Goal: Task Accomplishment & Management: Complete application form

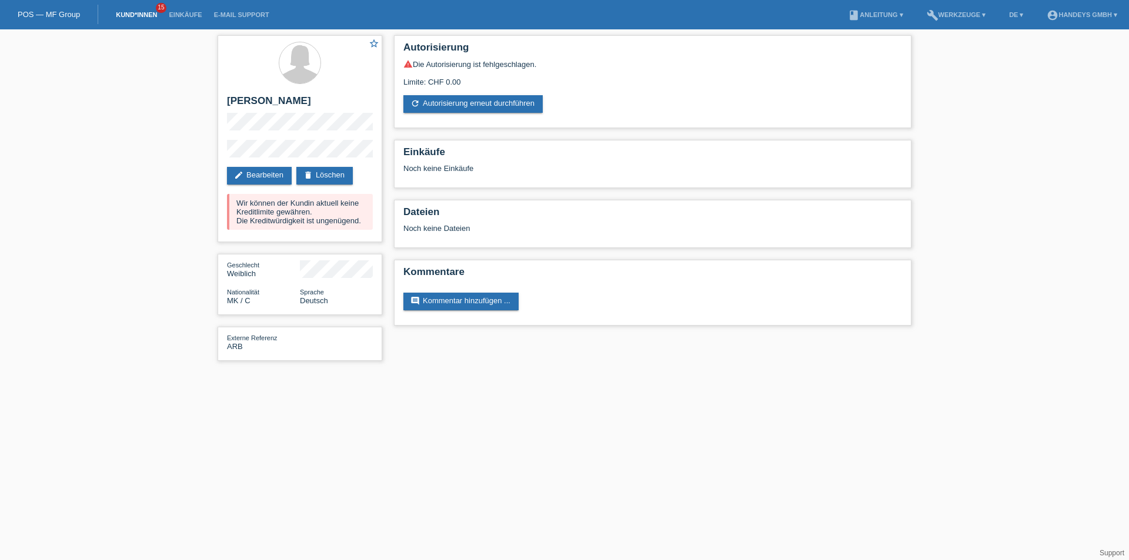
click at [136, 13] on link "Kund*innen" at bounding box center [136, 14] width 53 height 7
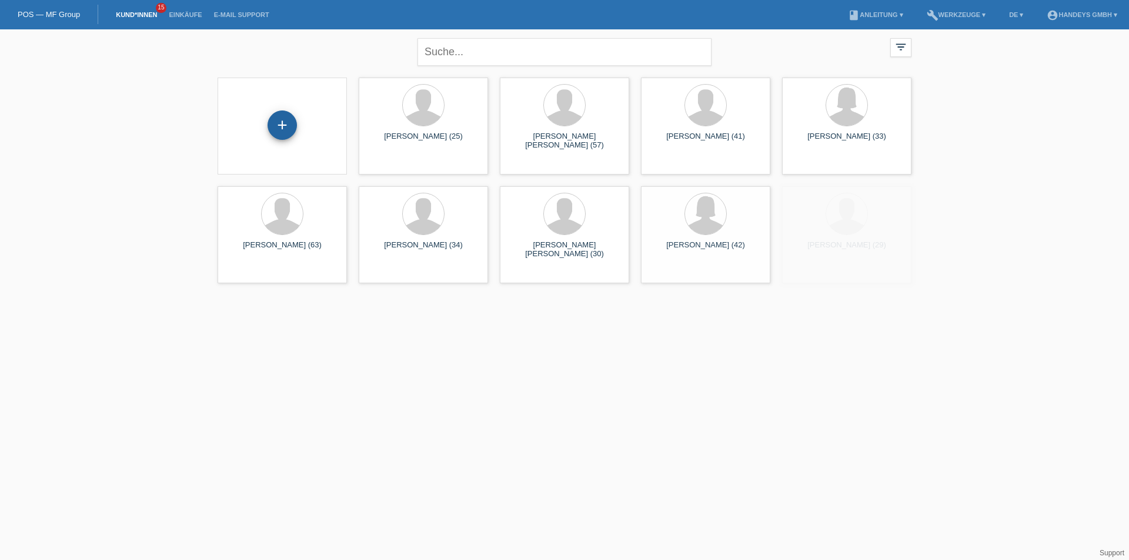
click at [283, 128] on div "+" at bounding box center [282, 125] width 29 height 29
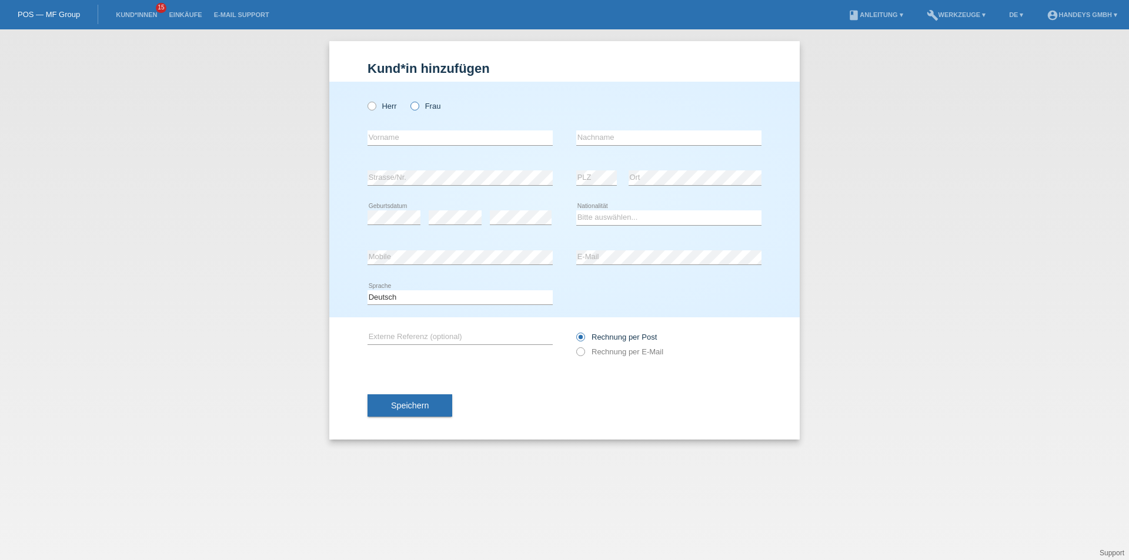
click at [422, 107] on label "Frau" at bounding box center [425, 106] width 30 height 9
click at [418, 107] on input "Frau" at bounding box center [414, 106] width 8 height 8
radio input "true"
click at [415, 130] on div "error Vorname" at bounding box center [459, 138] width 185 height 40
click at [412, 139] on input "text" at bounding box center [459, 138] width 185 height 15
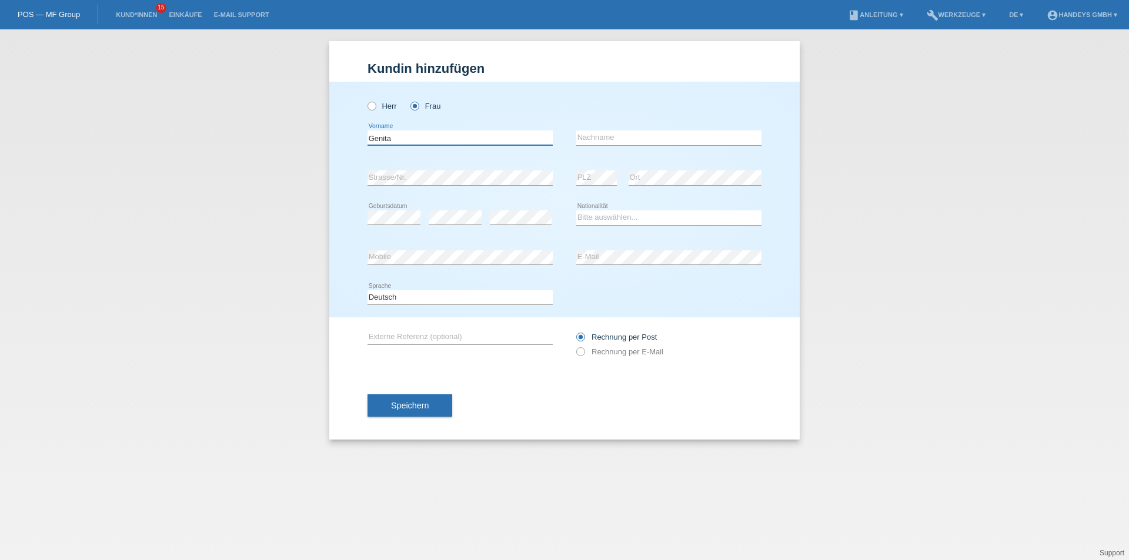
type input "[PERSON_NAME]"
type input "Gashi"
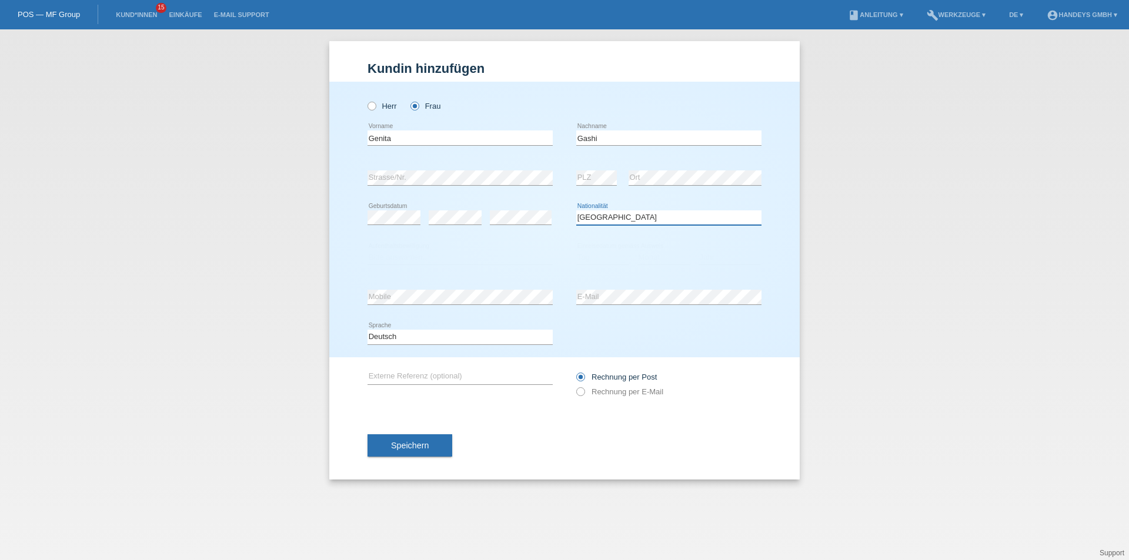
select select "XK"
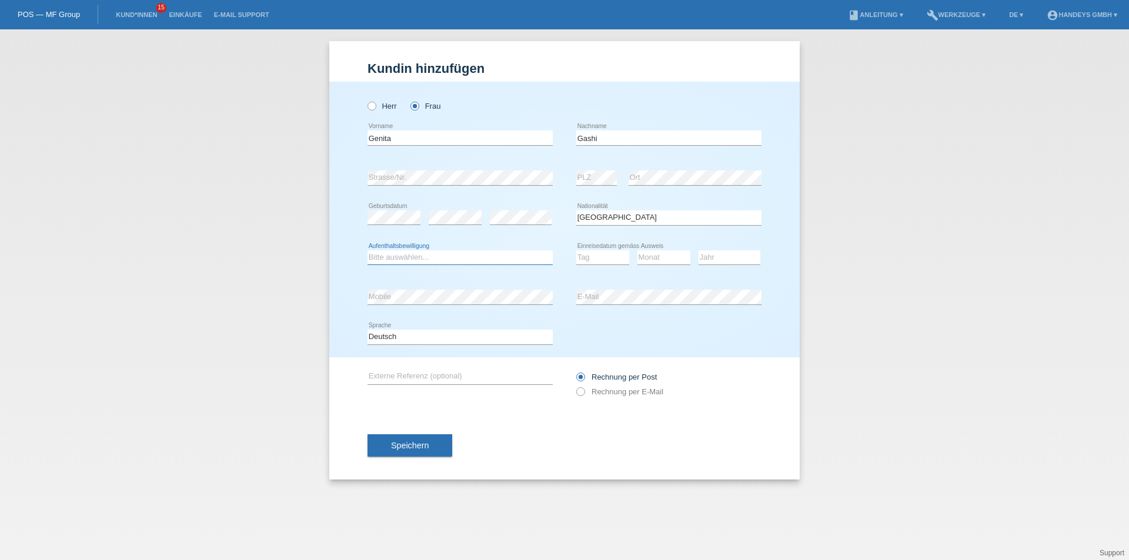
click at [384, 254] on select "Bitte auswählen... C B B - Flüchtlingsstatus Andere" at bounding box center [459, 257] width 185 height 14
select select "C"
click at [367, 250] on select "Bitte auswählen... C B B - Flüchtlingsstatus Andere" at bounding box center [459, 257] width 185 height 14
click at [588, 265] on div "Tag 01 02 03 04 05 06 07 08 09 10 11 12 13 14 15 16" at bounding box center [602, 258] width 53 height 40
click at [588, 256] on select "Tag 01 02 03 04 05 06 07 08 09 10 11" at bounding box center [602, 257] width 53 height 14
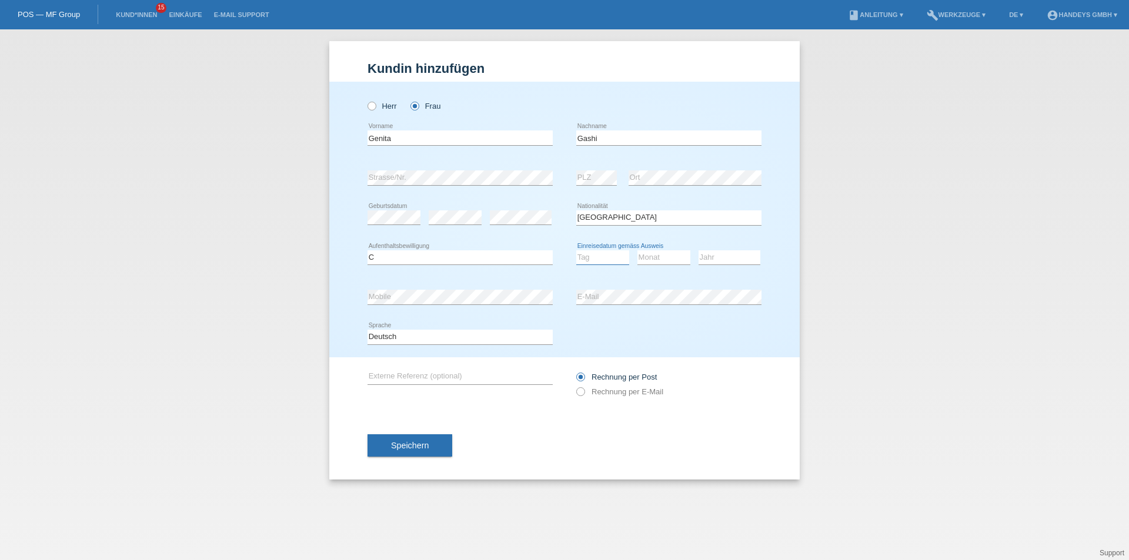
select select "02"
click at [576, 250] on select "Tag 01 02 03 04 05 06 07 08 09 10 11" at bounding box center [602, 257] width 53 height 14
select select "07"
select select "1997"
click at [394, 367] on div "error Externe Referenz (optional)" at bounding box center [459, 377] width 185 height 40
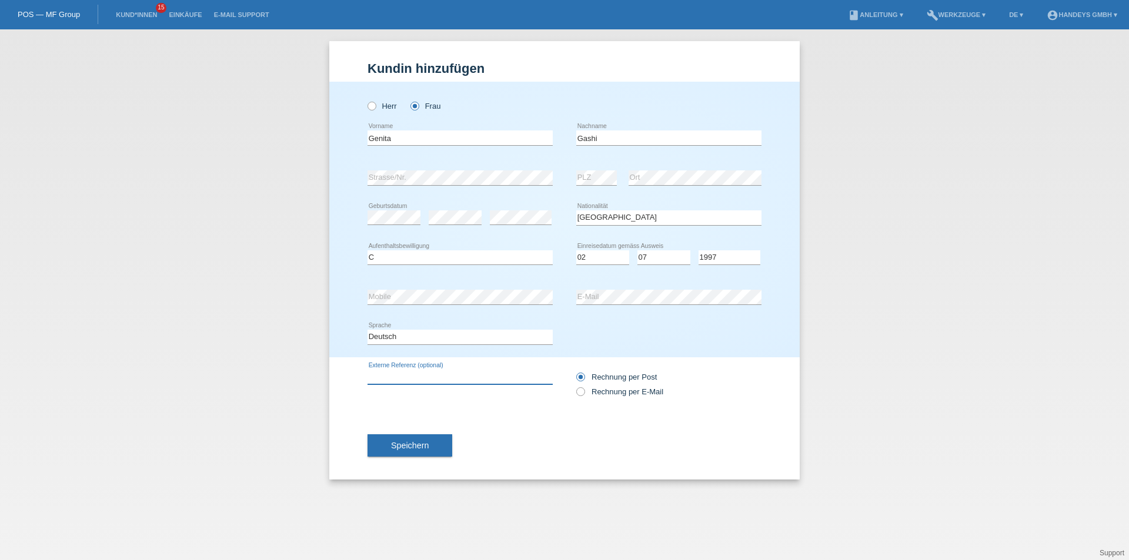
click at [393, 372] on input "text" at bounding box center [459, 377] width 185 height 15
type input "ARB"
click at [574, 386] on icon at bounding box center [574, 386] width 0 height 0
click at [580, 392] on input "Rechnung per E-Mail" at bounding box center [580, 394] width 8 height 15
radio input "true"
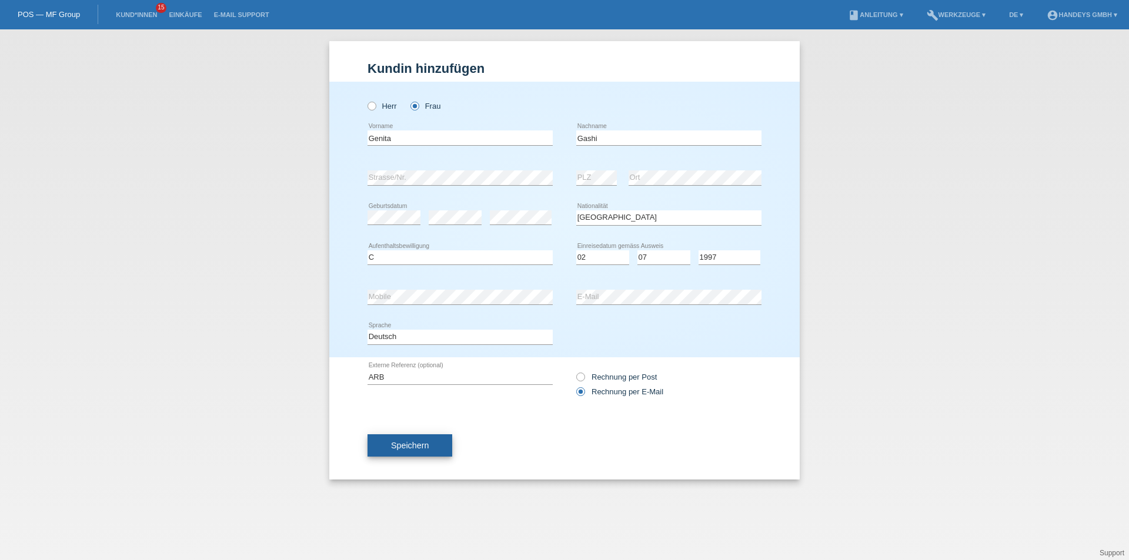
click at [416, 449] on span "Speichern" at bounding box center [410, 445] width 38 height 9
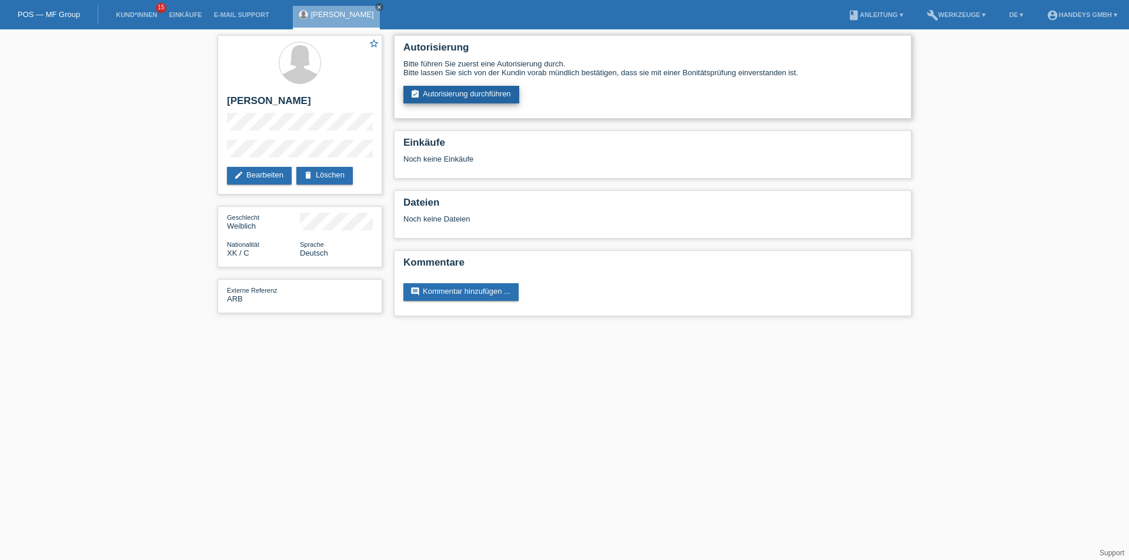
click at [452, 101] on link "assignment_turned_in Autorisierung durchführen" at bounding box center [461, 95] width 116 height 18
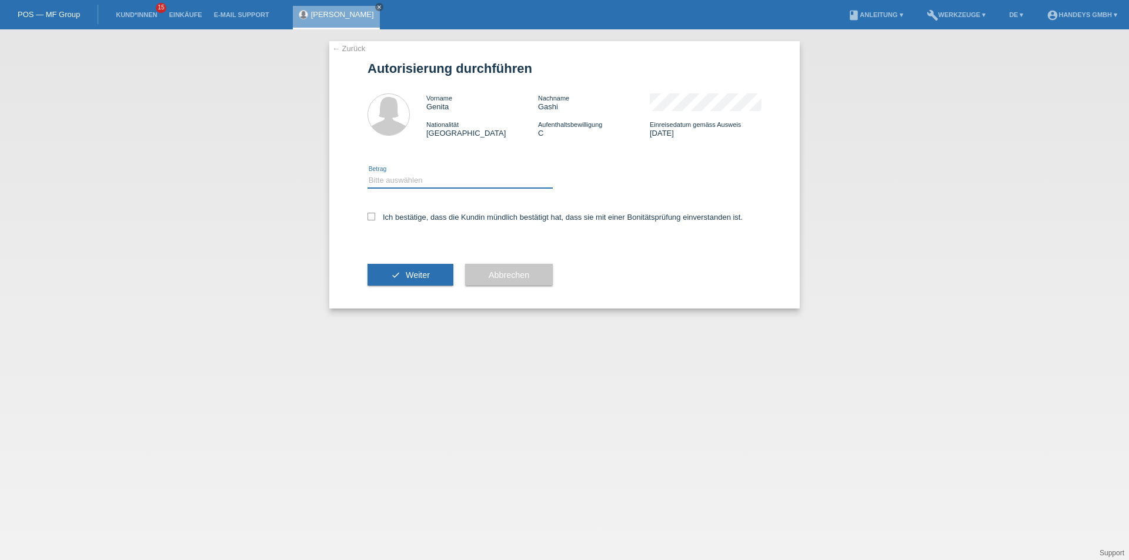
click at [406, 183] on select "Bitte auswählen CHF 1.00 - CHF 499.00 CHF 500.00 - CHF 1'999.00 CHF 2'000.00 - …" at bounding box center [459, 180] width 185 height 14
select select "3"
click at [367, 173] on select "Bitte auswählen CHF 1.00 - CHF 499.00 CHF 500.00 - CHF 1'999.00 CHF 2'000.00 - …" at bounding box center [459, 180] width 185 height 14
click at [373, 216] on icon at bounding box center [371, 217] width 8 height 8
click at [373, 216] on input "Ich bestätige, dass die Kundin mündlich bestätigt hat, dass sie mit einer Bonit…" at bounding box center [371, 217] width 8 height 8
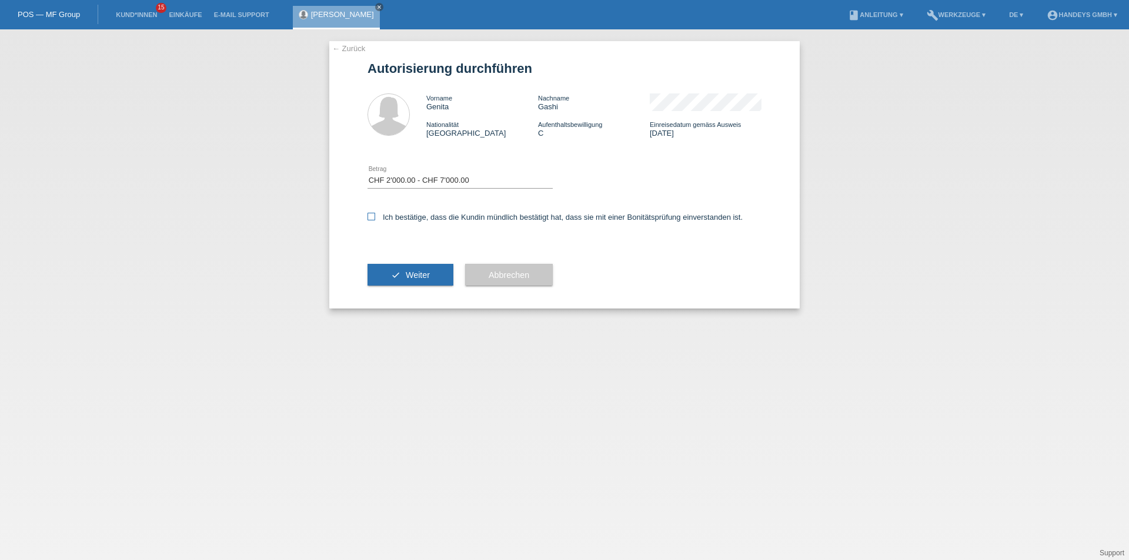
checkbox input "true"
click at [399, 272] on icon "check" at bounding box center [395, 274] width 9 height 9
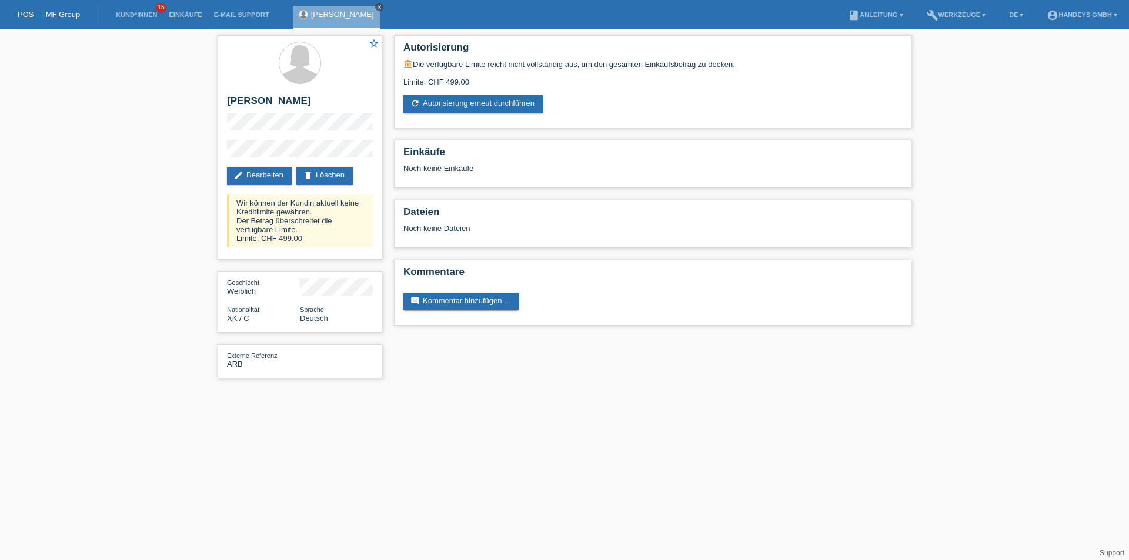
click at [376, 5] on icon "close" at bounding box center [379, 7] width 6 height 6
